Goal: Task Accomplishment & Management: Use online tool/utility

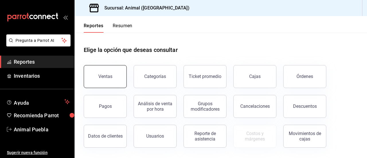
click at [101, 82] on button "Ventas" at bounding box center [105, 76] width 43 height 23
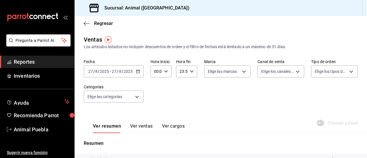
click at [136, 72] on icon "button" at bounding box center [138, 71] width 4 height 4
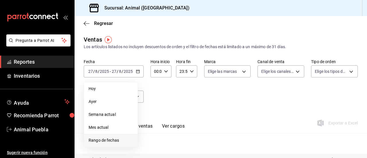
click at [115, 141] on span "Rango de fechas" at bounding box center [111, 140] width 44 height 6
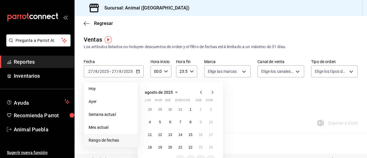
drag, startPoint x: 115, startPoint y: 141, endPoint x: 107, endPoint y: 141, distance: 8.1
click at [107, 141] on span "Rango de fechas" at bounding box center [111, 140] width 44 height 6
click at [161, 147] on button "19" at bounding box center [160, 147] width 10 height 10
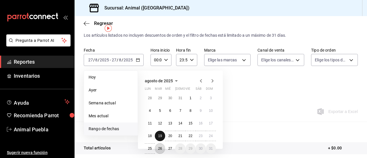
click at [161, 147] on abbr "26" at bounding box center [160, 149] width 4 height 4
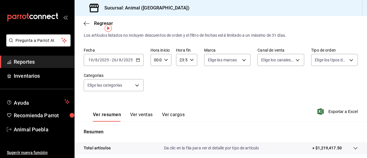
click at [135, 61] on div "[DATE] [DATE] - [DATE] [DATE]" at bounding box center [114, 60] width 60 height 12
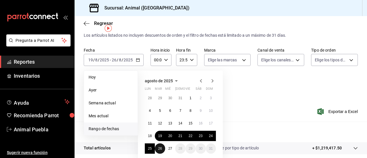
click at [160, 150] on abbr "26" at bounding box center [160, 149] width 4 height 4
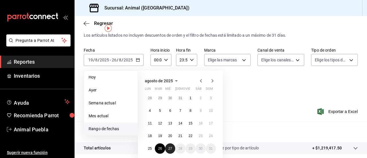
click at [169, 151] on button "27" at bounding box center [170, 148] width 10 height 10
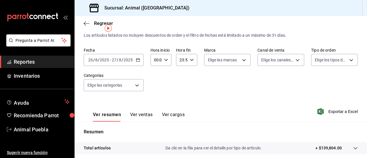
click at [167, 61] on icon "button" at bounding box center [166, 60] width 4 height 4
click at [156, 104] on span "02" at bounding box center [155, 102] width 1 height 5
type input "02:00"
click at [190, 61] on div at bounding box center [183, 79] width 367 height 158
click at [190, 61] on icon "button" at bounding box center [192, 60] width 4 height 4
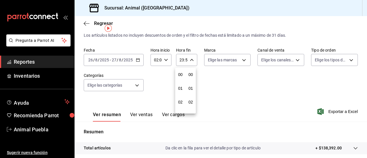
scroll to position [780, 0]
click at [180, 77] on span "21" at bounding box center [180, 79] width 1 height 5
type input "21:59"
click at [180, 104] on span "02" at bounding box center [180, 102] width 1 height 5
type input "02:59"
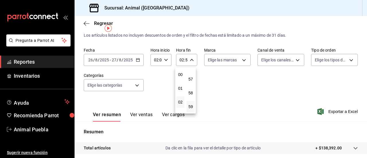
click at [239, 60] on div at bounding box center [183, 79] width 367 height 158
click at [239, 60] on body "Pregunta a Parrot AI Reportes Inventarios Ayuda Recomienda Parrot Animal Puebla…" at bounding box center [183, 79] width 367 height 158
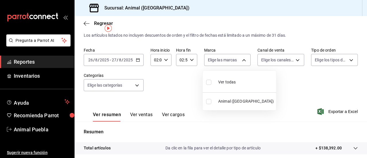
click at [212, 81] on label at bounding box center [209, 82] width 7 height 8
click at [211, 81] on input "checkbox" at bounding box center [208, 82] width 5 height 5
checkbox input "false"
click at [211, 82] on input "checkbox" at bounding box center [208, 82] width 5 height 5
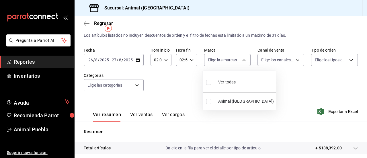
checkbox input "true"
type input "96838179-8fbb-4073-aae3-1789726318c8"
checkbox input "true"
click at [296, 61] on div at bounding box center [183, 79] width 367 height 158
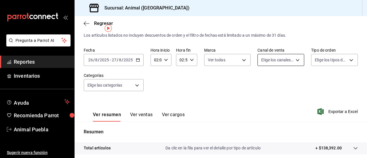
click at [296, 61] on body "Pregunta a Parrot AI Reportes Inventarios Ayuda Recomienda Parrot Animal Puebla…" at bounding box center [183, 79] width 367 height 158
click at [260, 77] on input "checkbox" at bounding box center [261, 78] width 5 height 5
checkbox input "true"
type input "PARROT,UBER_EATS,RAPPI,DIDI_FOOD,ONLINE"
checkbox input "true"
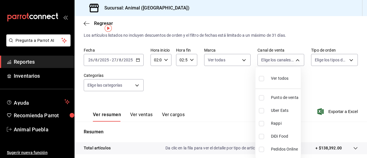
checkbox input "true"
click at [345, 60] on div at bounding box center [183, 79] width 367 height 158
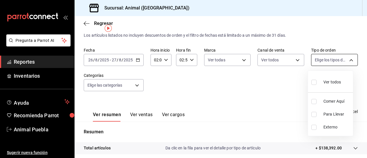
click at [346, 61] on body "Pregunta a Parrot AI Reportes Inventarios Ayuda Recomienda Parrot Animal Puebla…" at bounding box center [183, 79] width 367 height 158
click at [315, 83] on input "checkbox" at bounding box center [313, 82] width 5 height 5
checkbox input "true"
type input "89cc3392-1a89-49ed-91c4-e66ea58282e1,025cf6ae-25b7-4698-bb98-3d77af74a196,EXTER…"
checkbox input "true"
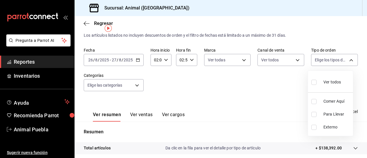
checkbox input "true"
click at [137, 86] on div at bounding box center [183, 79] width 367 height 158
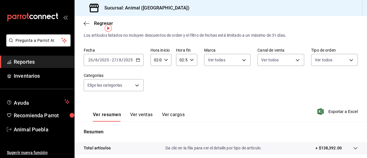
click at [136, 89] on body "Pregunta a Parrot AI Reportes Inventarios Ayuda Recomienda Parrot Animal Puebla…" at bounding box center [183, 79] width 367 height 158
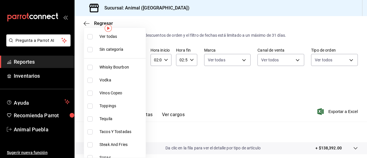
click at [136, 89] on li "Vinos Copeo" at bounding box center [115, 93] width 62 height 13
type input "5744aca7-b297-4fa9-9b09-78319e15a19a"
checkbox input "true"
click at [91, 35] on input "checkbox" at bounding box center [89, 36] width 5 height 5
checkbox input "true"
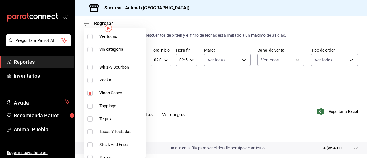
type input "696422f3-042f-4992-a796-20cec1d2addd,ab2f2cdd-2d2d-455a-bd59-969ed93fbee5,5744a…"
checkbox input "true"
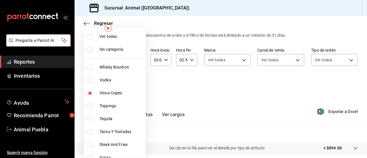
checkbox input "true"
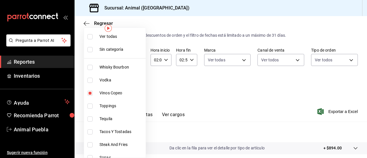
checkbox input "true"
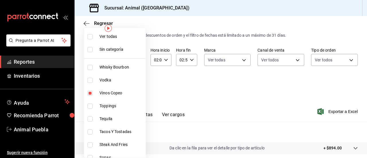
checkbox input "true"
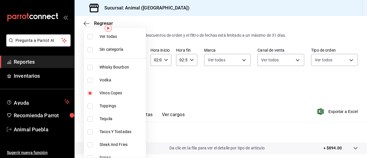
checkbox input "true"
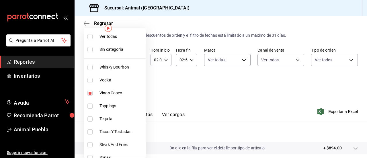
checkbox input "true"
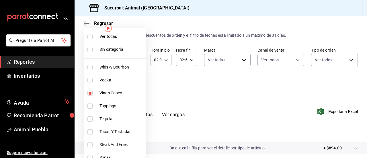
checkbox input "true"
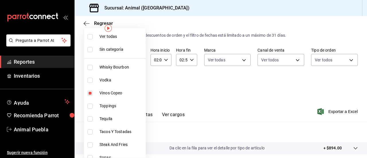
checkbox input "true"
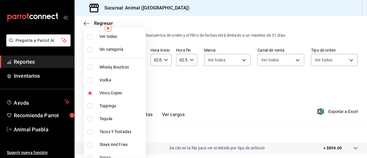
checkbox input "true"
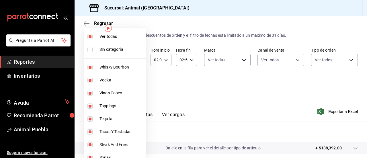
click at [143, 133] on span "Tacos Y Tostadas" at bounding box center [122, 132] width 44 height 6
type input "696422f3-042f-4992-a796-20cec1d2addd,ab2f2cdd-2d2d-455a-bd59-969ed93fbee5,5744a…"
checkbox input "false"
click at [163, 134] on div at bounding box center [183, 79] width 367 height 158
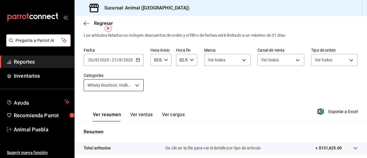
click at [137, 84] on body "Pregunta a Parrot AI Reportes Inventarios Ayuda Recomienda Parrot Animal Puebla…" at bounding box center [183, 79] width 367 height 158
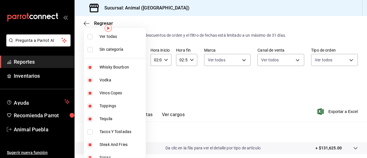
click at [89, 36] on input "checkbox" at bounding box center [89, 36] width 5 height 5
checkbox input "true"
type input "696422f3-042f-4992-a796-20cec1d2addd,ab2f2cdd-2d2d-455a-bd59-969ed93fbee5,5744a…"
checkbox input "true"
click at [170, 90] on div at bounding box center [183, 79] width 367 height 158
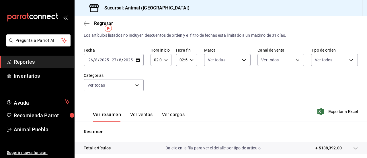
click at [136, 116] on button "Ver ventas" at bounding box center [141, 117] width 23 height 10
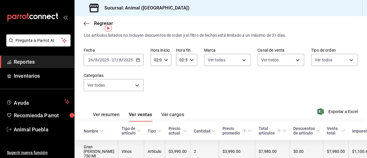
click at [133, 145] on td "Vinos" at bounding box center [131, 151] width 26 height 23
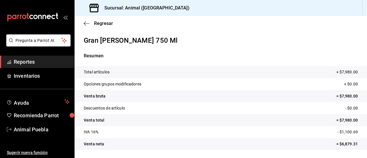
click at [85, 20] on div "Regresar" at bounding box center [221, 23] width 293 height 15
click at [87, 23] on icon "button" at bounding box center [87, 23] width 6 height 0
drag, startPoint x: 87, startPoint y: 23, endPoint x: 81, endPoint y: 24, distance: 5.2
click at [81, 24] on div "Regresar" at bounding box center [221, 23] width 293 height 15
drag, startPoint x: 84, startPoint y: 23, endPoint x: 100, endPoint y: 22, distance: 15.8
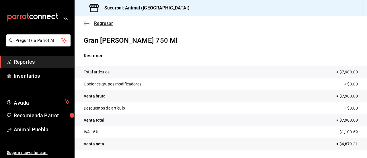
click at [100, 22] on span "Regresar" at bounding box center [103, 23] width 19 height 5
drag, startPoint x: 100, startPoint y: 22, endPoint x: 96, endPoint y: 29, distance: 7.7
click at [96, 29] on div "Regresar" at bounding box center [221, 23] width 293 height 15
click at [95, 24] on span "Regresar" at bounding box center [103, 23] width 19 height 5
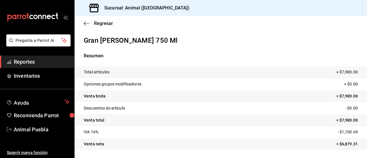
click at [70, 64] on link "Reportes" at bounding box center [37, 62] width 74 height 12
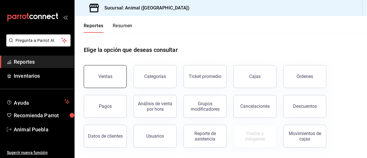
click at [98, 72] on button "Ventas" at bounding box center [105, 76] width 43 height 23
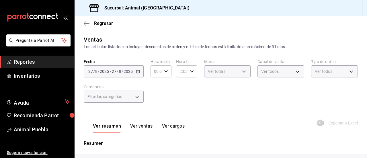
type input "02:00"
type input "02:59"
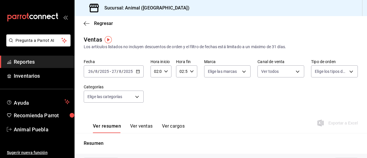
type input "PARROT,UBER_EATS,RAPPI,DIDI_FOOD,ONLINE"
click at [148, 129] on button "Ver ventas" at bounding box center [141, 128] width 23 height 10
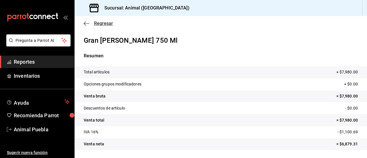
click at [85, 24] on icon "button" at bounding box center [87, 23] width 6 height 5
click at [55, 60] on span "Reportes" at bounding box center [42, 62] width 56 height 8
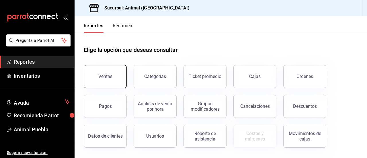
click at [89, 72] on button "Ventas" at bounding box center [105, 76] width 43 height 23
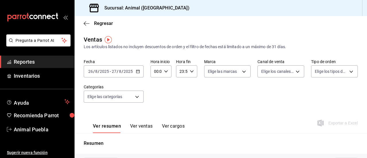
type input "02:00"
type input "02:59"
type input "PARROT,UBER_EATS,RAPPI,DIDI_FOOD,ONLINE"
click at [148, 126] on button "Ver ventas" at bounding box center [141, 128] width 23 height 10
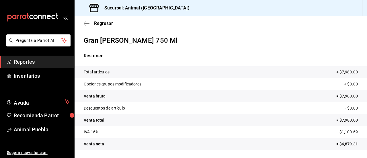
click at [42, 59] on span "Reportes" at bounding box center [42, 62] width 56 height 8
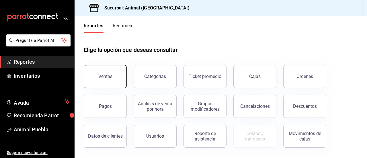
click at [100, 75] on div "Ventas" at bounding box center [105, 76] width 14 height 5
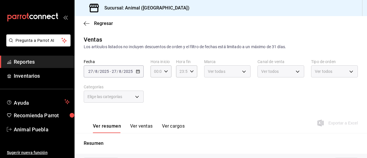
type input "02:00"
type input "02:59"
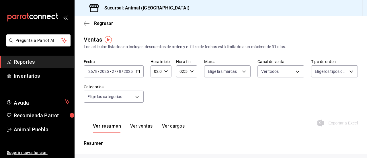
type input "PARROT,UBER_EATS,RAPPI,DIDI_FOOD,ONLINE"
click at [138, 97] on body "Pregunta a Parrot AI Reportes Inventarios Ayuda Recomienda Parrot Animal Puebla…" at bounding box center [183, 79] width 367 height 158
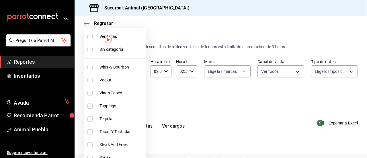
click at [90, 37] on input "checkbox" at bounding box center [89, 36] width 5 height 5
checkbox input "true"
type input "696422f3-042f-4992-a796-20cec1d2addd,ab2f2cdd-2d2d-455a-bd59-969ed93fbee5,5744a…"
checkbox input "true"
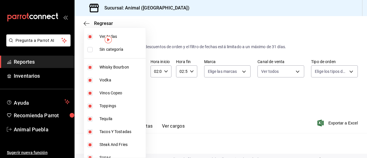
checkbox input "true"
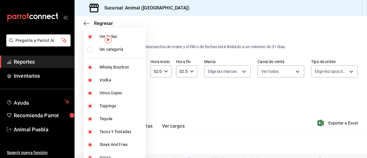
checkbox input "true"
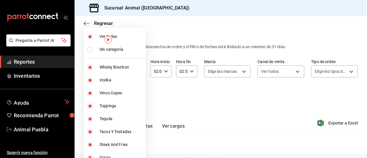
checkbox input "true"
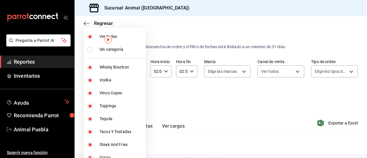
checkbox input "true"
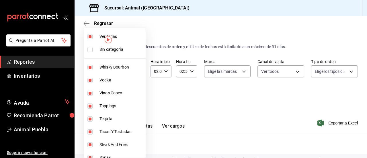
checkbox input "true"
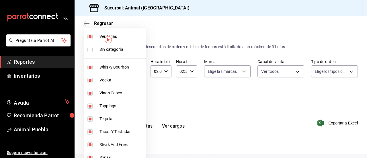
checkbox input "true"
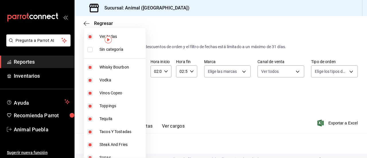
checkbox input "true"
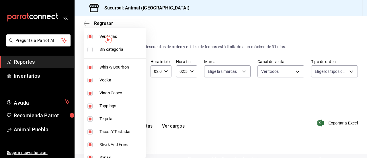
checkbox input "true"
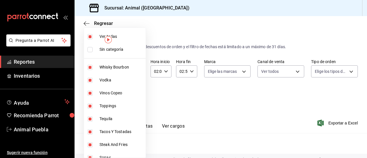
checkbox input "true"
click at [241, 75] on div at bounding box center [183, 79] width 367 height 158
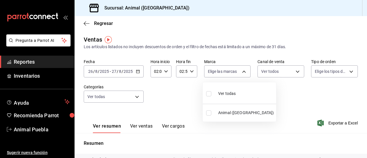
click at [241, 75] on body "Pregunta a Parrot AI Reportes Inventarios Ayuda Recomienda Parrot Animal Puebla…" at bounding box center [183, 79] width 367 height 158
click at [208, 92] on input "checkbox" at bounding box center [208, 93] width 5 height 5
checkbox input "true"
type input "96838179-8fbb-4073-aae3-1789726318c8"
checkbox input "true"
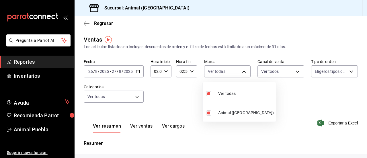
click at [294, 70] on div at bounding box center [183, 79] width 367 height 158
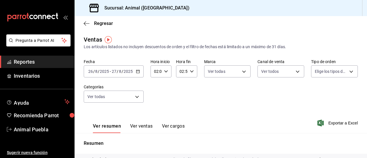
click at [294, 70] on body "Pregunta a Parrot AI Reportes Inventarios Ayuda Recomienda Parrot Animal Puebla…" at bounding box center [183, 79] width 367 height 158
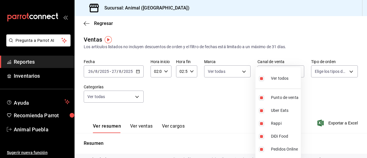
click at [349, 74] on div at bounding box center [183, 79] width 367 height 158
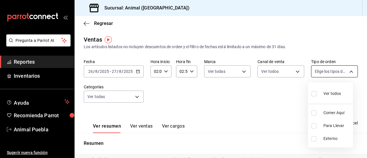
click at [349, 74] on body "Pregunta a Parrot AI Reportes Inventarios Ayuda Recomienda Parrot Animal Puebla…" at bounding box center [183, 79] width 367 height 158
click at [311, 93] on input "checkbox" at bounding box center [313, 93] width 5 height 5
checkbox input "true"
type input "89cc3392-1a89-49ed-91c4-e66ea58282e1,025cf6ae-25b7-4698-bb98-3d77af74a196,EXTER…"
checkbox input "true"
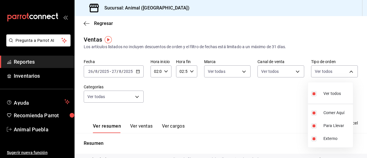
checkbox input "true"
click at [147, 129] on div at bounding box center [183, 79] width 367 height 158
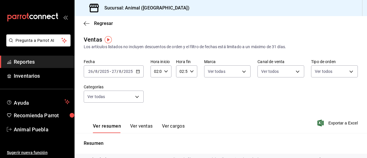
drag, startPoint x: 147, startPoint y: 129, endPoint x: 140, endPoint y: 128, distance: 6.9
click at [140, 128] on button "Ver ventas" at bounding box center [141, 128] width 23 height 10
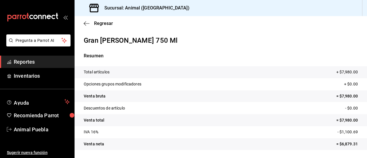
click at [54, 68] on link "Reportes" at bounding box center [37, 62] width 74 height 12
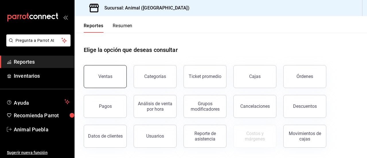
click at [104, 78] on div "Ventas" at bounding box center [105, 76] width 14 height 5
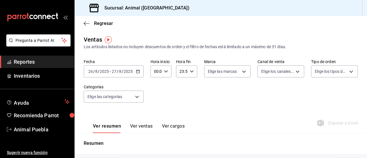
type input "02:00"
type input "02:59"
type input "PARROT,UBER_EATS,RAPPI,DIDI_FOOD,ONLINE"
click at [245, 71] on body "Pregunta a Parrot AI Reportes Inventarios Ayuda Recomienda Parrot Animal Puebla…" at bounding box center [183, 79] width 367 height 158
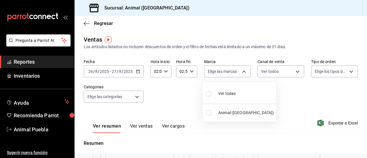
click at [209, 93] on input "checkbox" at bounding box center [208, 93] width 5 height 5
checkbox input "true"
type input "96838179-8fbb-4073-aae3-1789726318c8"
checkbox input "true"
click at [294, 70] on div at bounding box center [183, 79] width 367 height 158
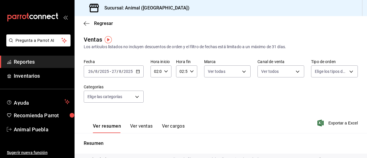
click at [294, 70] on body "Pregunta a Parrot AI Reportes Inventarios Ayuda Recomienda Parrot Animal Puebla…" at bounding box center [183, 79] width 367 height 158
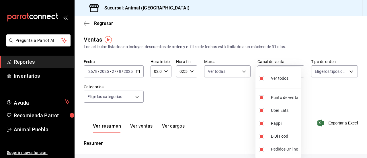
click at [348, 72] on div at bounding box center [183, 79] width 367 height 158
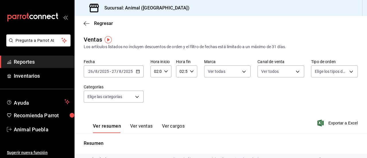
click at [348, 72] on body "Pregunta a Parrot AI Reportes Inventarios Ayuda Recomienda Parrot Animal Puebla…" at bounding box center [183, 79] width 367 height 158
click at [315, 93] on input "checkbox" at bounding box center [313, 93] width 5 height 5
checkbox input "true"
type input "89cc3392-1a89-49ed-91c4-e66ea58282e1,025cf6ae-25b7-4698-bb98-3d77af74a196,EXTER…"
checkbox input "true"
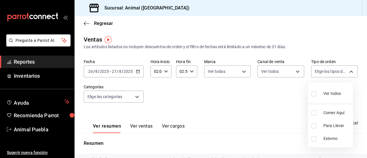
checkbox input "true"
click at [136, 98] on div at bounding box center [183, 79] width 367 height 158
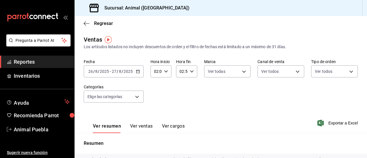
click at [136, 98] on body "Pregunta a Parrot AI Reportes Inventarios Ayuda Recomienda Parrot Animal Puebla…" at bounding box center [183, 79] width 367 height 158
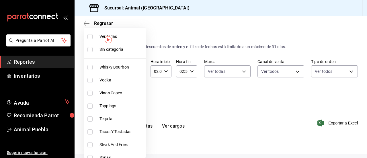
click at [90, 36] on input "checkbox" at bounding box center [89, 36] width 5 height 5
checkbox input "true"
type input "696422f3-042f-4992-a796-20cec1d2addd,ab2f2cdd-2d2d-455a-bd59-969ed93fbee5,5744a…"
checkbox input "true"
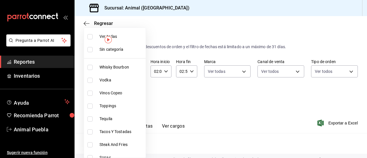
checkbox input "true"
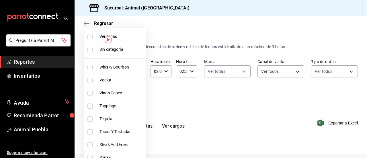
checkbox input "true"
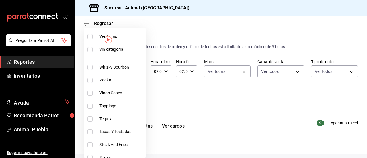
checkbox input "true"
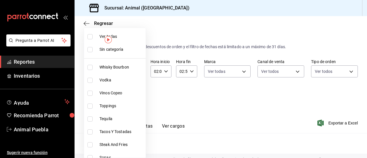
checkbox input "true"
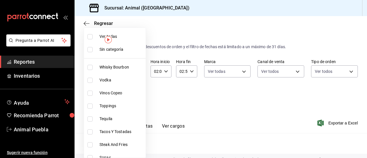
checkbox input "true"
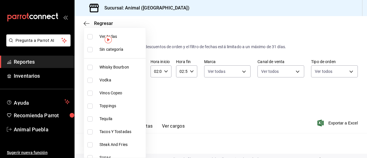
checkbox input "true"
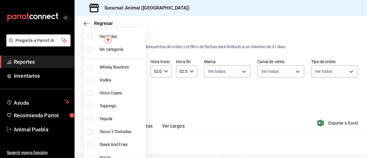
checkbox input "true"
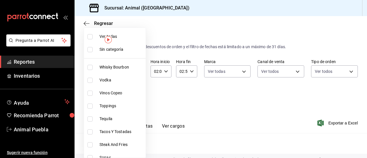
checkbox input "true"
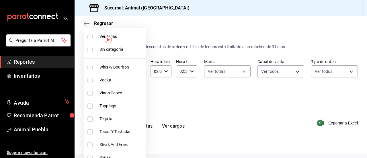
checkbox input "true"
click at [237, 110] on div at bounding box center [183, 79] width 367 height 158
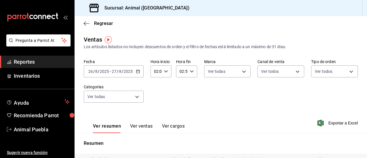
click at [146, 125] on button "Ver ventas" at bounding box center [141, 128] width 23 height 10
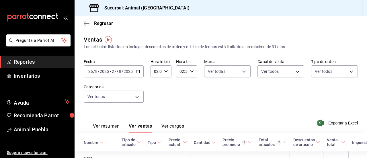
click at [94, 144] on div "Nombre" at bounding box center [91, 142] width 15 height 5
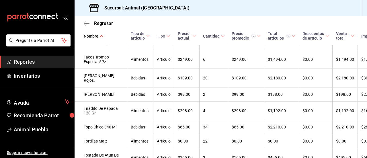
scroll to position [1904, 0]
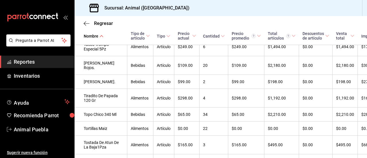
click at [47, 60] on span "Reportes" at bounding box center [42, 62] width 56 height 8
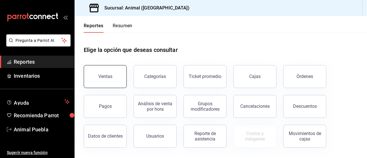
click at [99, 69] on button "Ventas" at bounding box center [105, 76] width 43 height 23
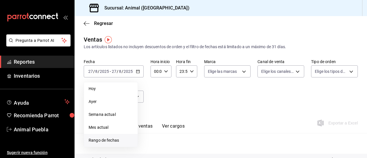
click at [120, 140] on span "Rango de fechas" at bounding box center [111, 140] width 44 height 6
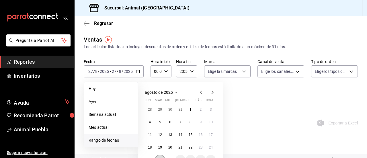
click at [163, 157] on button "26" at bounding box center [160, 160] width 10 height 10
click at [168, 157] on button "27" at bounding box center [170, 160] width 10 height 10
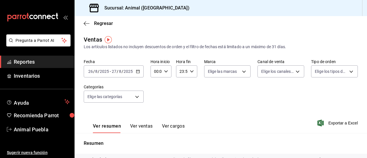
click at [164, 73] on icon "button" at bounding box center [166, 71] width 4 height 4
click at [155, 111] on span "02" at bounding box center [155, 113] width 1 height 5
type input "02:00"
click at [188, 70] on div at bounding box center [183, 79] width 367 height 158
click at [188, 70] on div "23:59 Hora fin" at bounding box center [186, 71] width 21 height 12
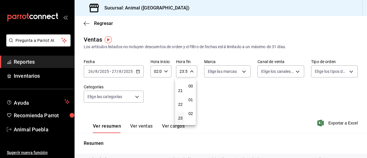
scroll to position [780, 0]
click at [180, 92] on span "21" at bounding box center [180, 90] width 1 height 5
click at [181, 81] on span "02" at bounding box center [180, 81] width 1 height 5
click at [243, 69] on div at bounding box center [183, 79] width 367 height 158
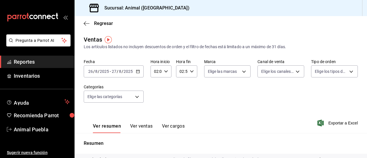
click at [243, 69] on body "Pregunta a Parrot AI Reportes Inventarios Ayuda Recomienda Parrot Animal Puebla…" at bounding box center [183, 79] width 367 height 158
click at [208, 94] on input "checkbox" at bounding box center [208, 93] width 5 height 5
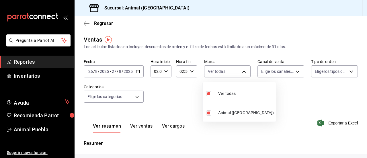
click at [294, 71] on div at bounding box center [183, 79] width 367 height 158
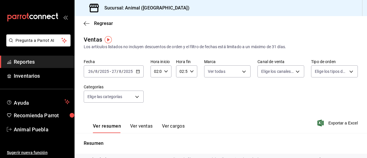
click at [294, 71] on body "Pregunta a Parrot AI Reportes Inventarios Ayuda Recomienda Parrot Animal Puebla…" at bounding box center [183, 79] width 367 height 158
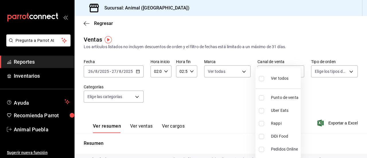
click at [259, 76] on input "checkbox" at bounding box center [261, 78] width 5 height 5
click at [344, 71] on div at bounding box center [183, 79] width 367 height 158
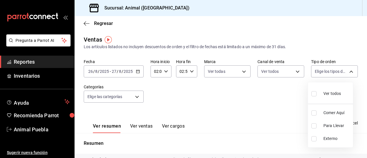
click at [344, 71] on body "Pregunta a Parrot AI Reportes Inventarios Ayuda Recomienda Parrot Animal Puebla…" at bounding box center [183, 79] width 367 height 158
click at [315, 93] on input "checkbox" at bounding box center [313, 93] width 5 height 5
click at [137, 97] on div at bounding box center [183, 79] width 367 height 158
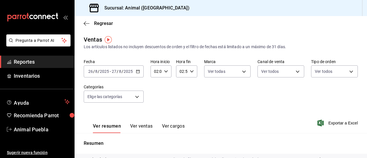
click at [137, 97] on body "Pregunta a Parrot AI Reportes Inventarios Ayuda Recomienda Parrot Animal Puebla…" at bounding box center [183, 79] width 367 height 158
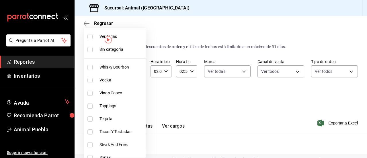
click at [88, 38] on input "checkbox" at bounding box center [89, 36] width 5 height 5
click at [211, 94] on div at bounding box center [183, 79] width 367 height 158
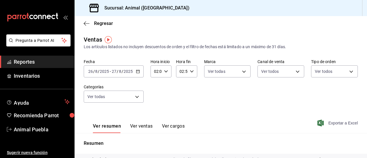
click at [329, 121] on span "Exportar a Excel" at bounding box center [338, 123] width 39 height 7
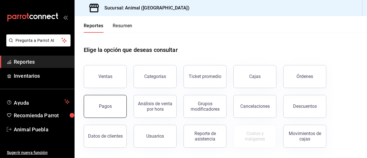
click at [96, 99] on button "Pagos" at bounding box center [105, 106] width 43 height 23
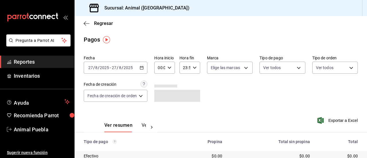
click at [144, 69] on icon "button" at bounding box center [142, 68] width 4 height 4
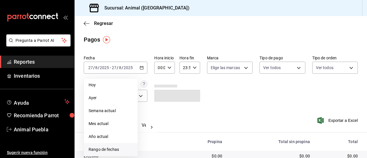
click at [112, 152] on span "Rango de fechas" at bounding box center [111, 150] width 44 height 6
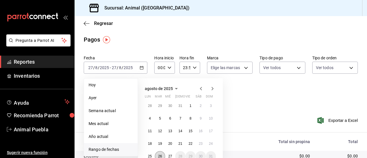
click at [157, 156] on button "26" at bounding box center [160, 156] width 10 height 10
click at [169, 156] on abbr "27" at bounding box center [170, 156] width 4 height 4
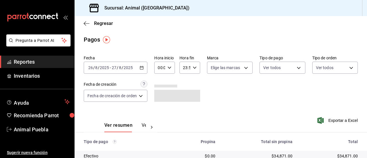
click at [170, 69] on icon "button" at bounding box center [170, 68] width 4 height 4
click at [160, 109] on span "02" at bounding box center [159, 110] width 1 height 5
type input "02:00"
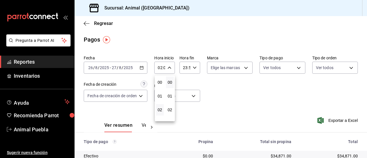
click at [192, 67] on div at bounding box center [183, 79] width 367 height 158
click at [192, 67] on div "23:59 Hora fin" at bounding box center [190, 68] width 21 height 12
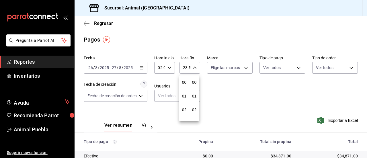
scroll to position [780, 0]
click at [184, 86] on span "21" at bounding box center [184, 87] width 1 height 5
type input "21:59"
click at [184, 81] on span "03" at bounding box center [184, 80] width 1 height 5
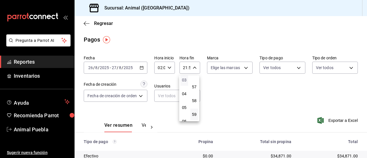
type input "03:59"
click at [244, 66] on div at bounding box center [183, 79] width 367 height 158
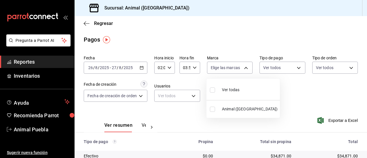
click at [244, 66] on body "Pregunta a Parrot AI Reportes Inventarios Ayuda Recomienda Parrot Animal Puebla…" at bounding box center [183, 79] width 367 height 158
click at [212, 93] on label at bounding box center [213, 90] width 7 height 8
click at [212, 93] on input "checkbox" at bounding box center [212, 89] width 5 height 5
checkbox input "false"
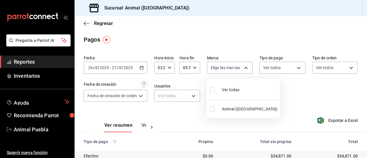
click at [213, 90] on input "checkbox" at bounding box center [212, 89] width 5 height 5
checkbox input "true"
type input "96838179-8fbb-4073-aae3-1789726318c8"
checkbox input "true"
click at [293, 67] on div at bounding box center [183, 79] width 367 height 158
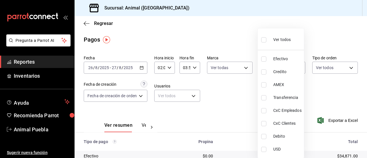
click at [293, 67] on body "Pregunta a Parrot AI Reportes Inventarios Ayuda Recomienda Parrot Animal Puebla…" at bounding box center [183, 79] width 367 height 158
click at [264, 41] on input "checkbox" at bounding box center [263, 39] width 5 height 5
checkbox input "true"
type input "406eaf07-0ba3-476d-b4b3-558a4329142f,8fae7823-7282-42ef-92d0-8abdc0a1b7d2,68543…"
checkbox input "true"
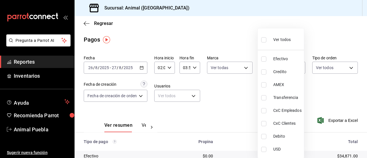
checkbox input "true"
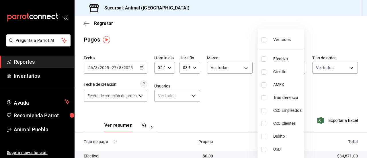
checkbox input "true"
click at [345, 68] on div at bounding box center [183, 79] width 367 height 158
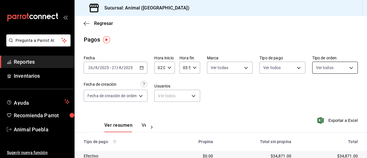
click at [348, 70] on body "Pregunta a Parrot AI Reportes Inventarios Ayuda Recomienda Parrot Animal Puebla…" at bounding box center [183, 79] width 367 height 158
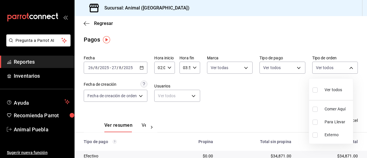
click at [318, 90] on input "checkbox" at bounding box center [315, 89] width 5 height 5
checkbox input "true"
type input "89cc3392-1a89-49ed-91c4-e66ea58282e1,025cf6ae-25b7-4698-bb98-3d77af74a196,EXTER…"
checkbox input "true"
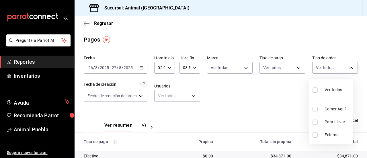
checkbox input "true"
click at [223, 100] on div at bounding box center [183, 79] width 367 height 158
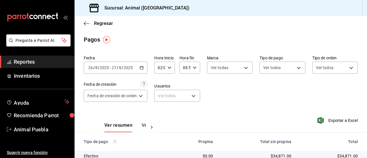
click at [224, 154] on div "$34,871.00" at bounding box center [256, 156] width 69 height 6
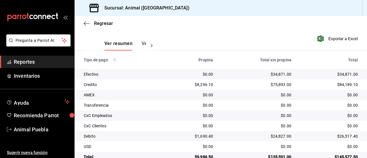
scroll to position [92, 0]
